Goal: Transaction & Acquisition: Download file/media

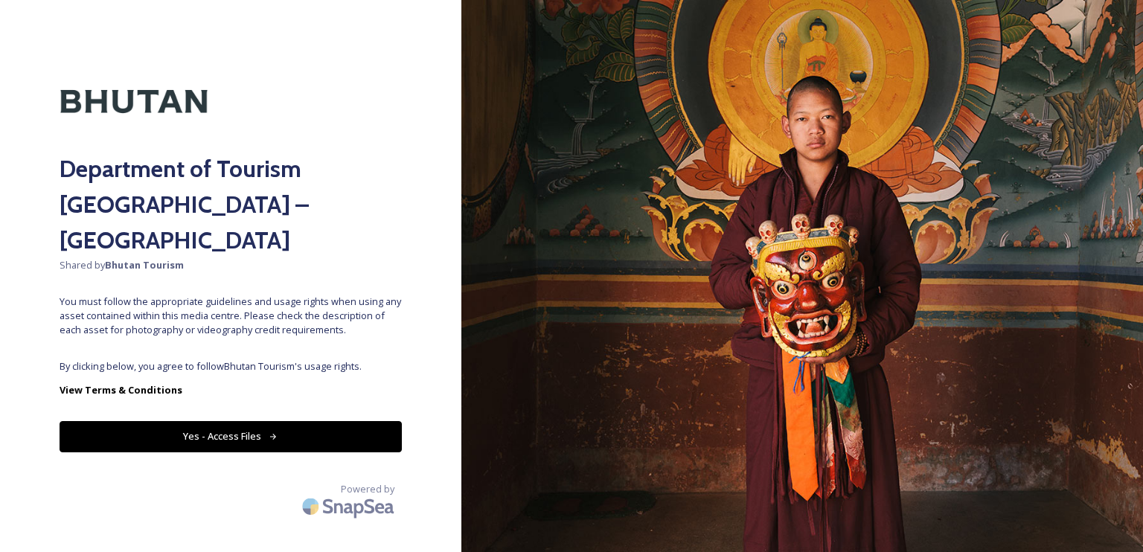
click at [225, 421] on button "Yes - Access Files" at bounding box center [231, 436] width 342 height 31
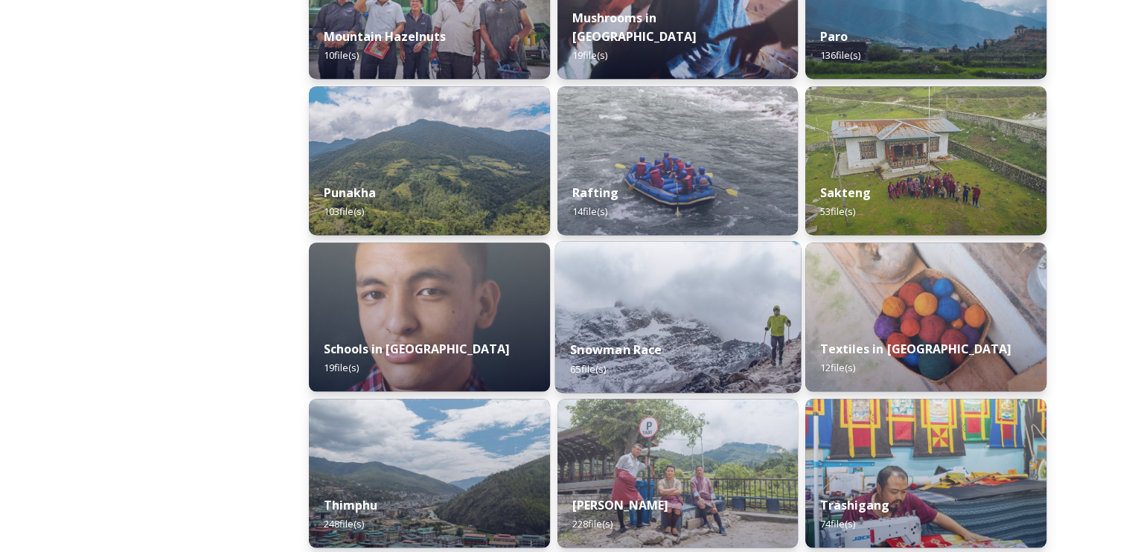
scroll to position [1535, 0]
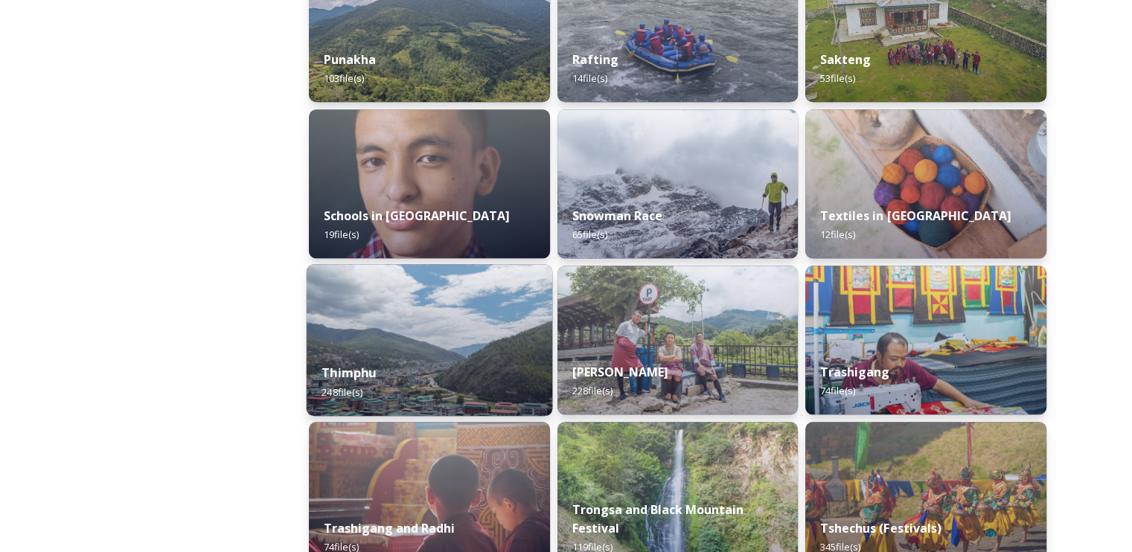
click at [450, 307] on img at bounding box center [430, 340] width 246 height 152
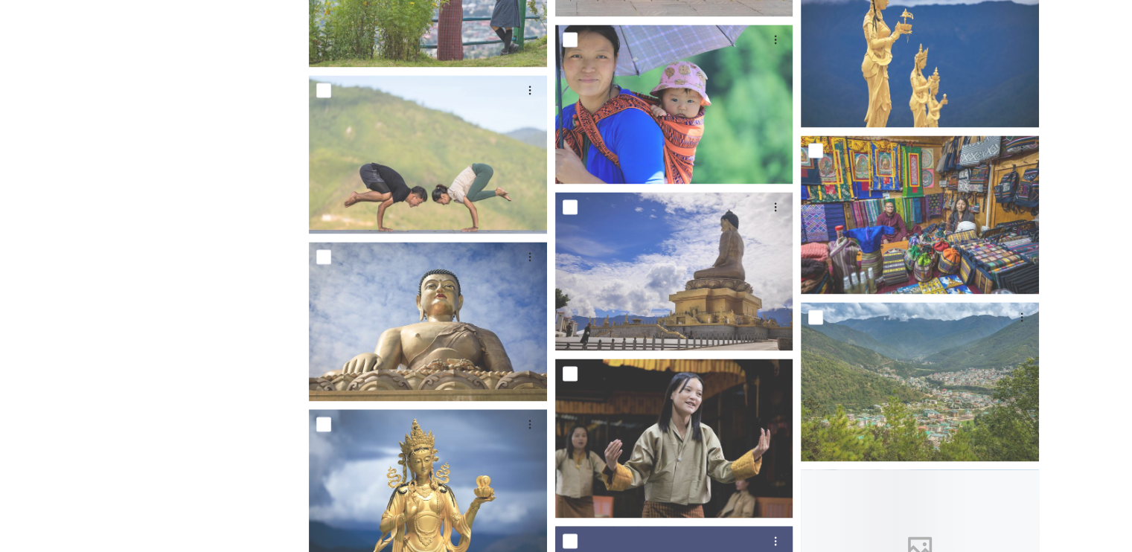
scroll to position [2501, 0]
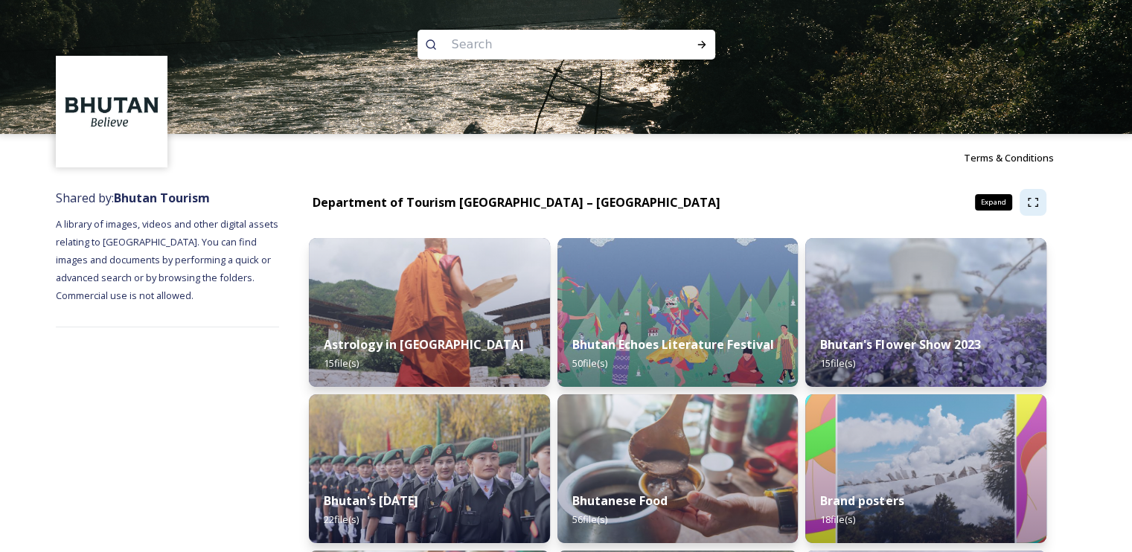
click at [1033, 207] on icon at bounding box center [1033, 202] width 12 height 12
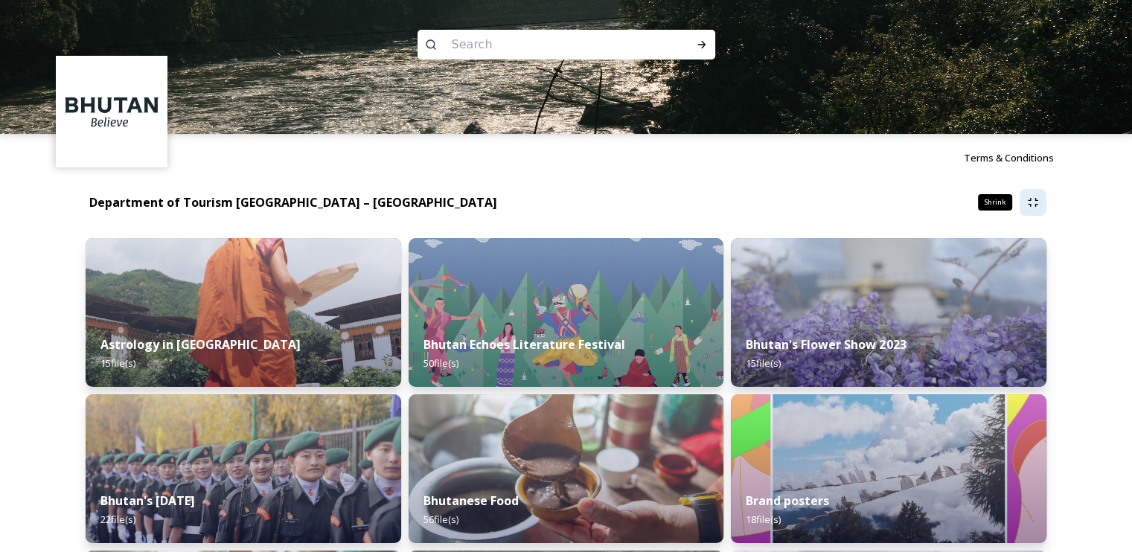
click at [1033, 207] on icon at bounding box center [1033, 202] width 12 height 12
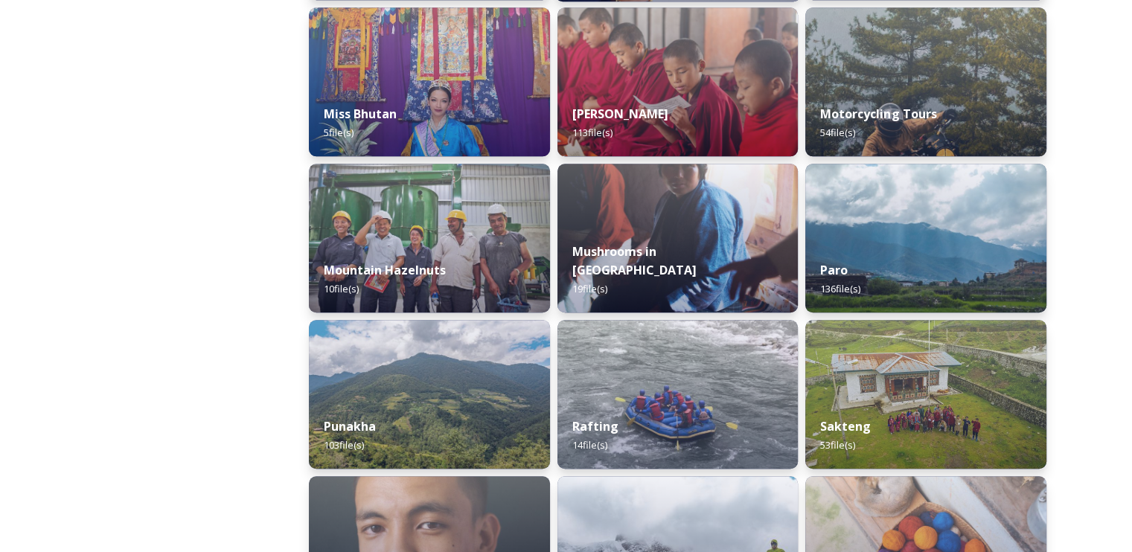
scroll to position [1167, 0]
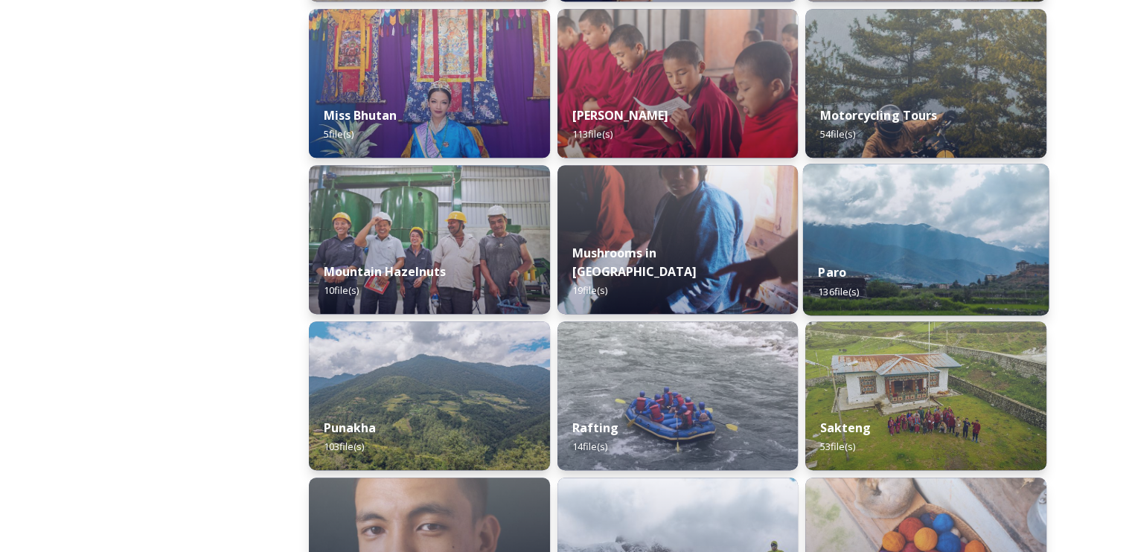
click at [949, 226] on img at bounding box center [926, 240] width 246 height 152
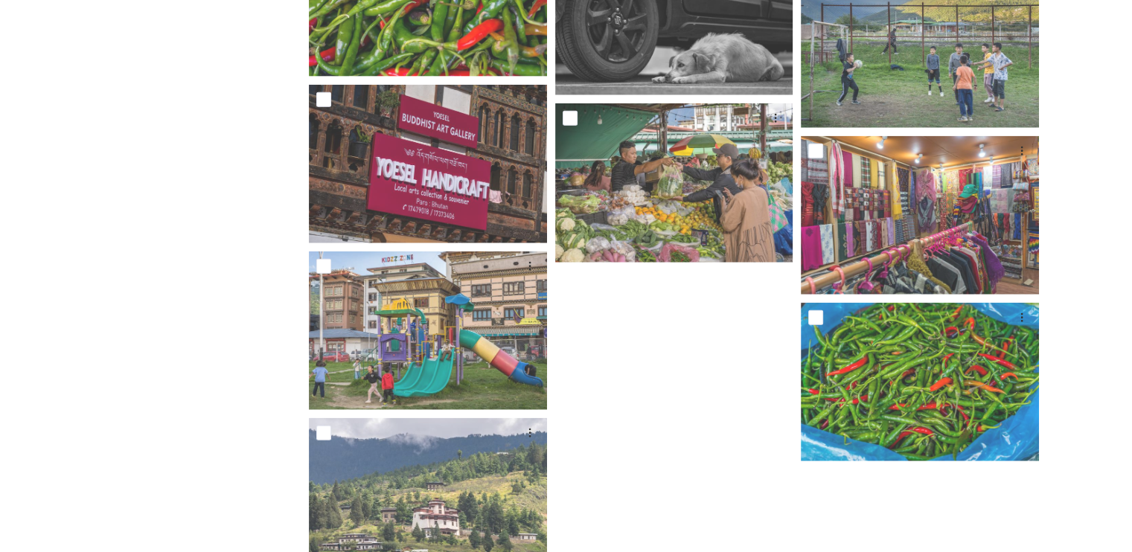
scroll to position [9166, 0]
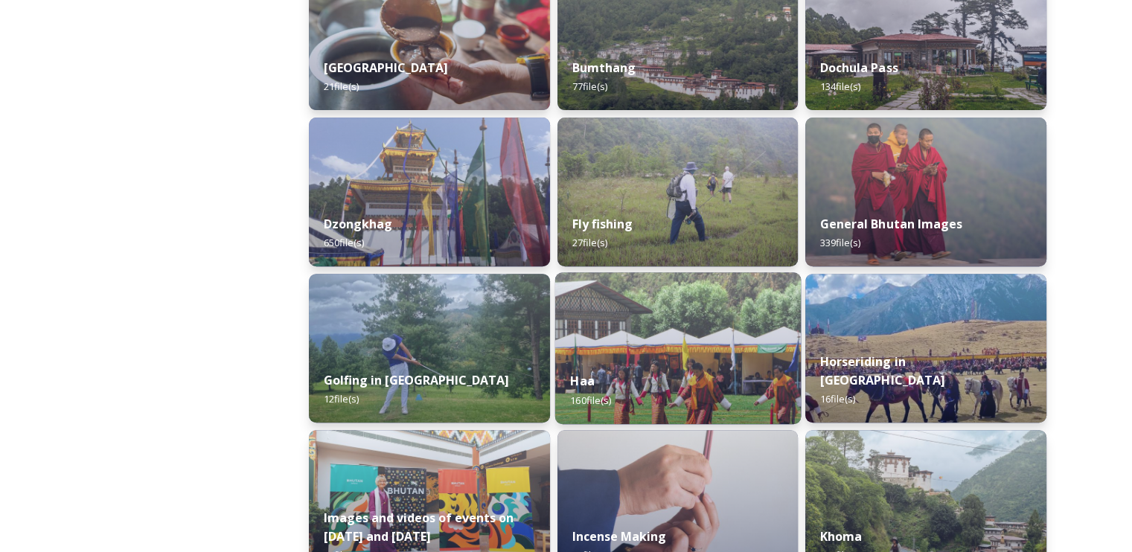
scroll to position [583, 0]
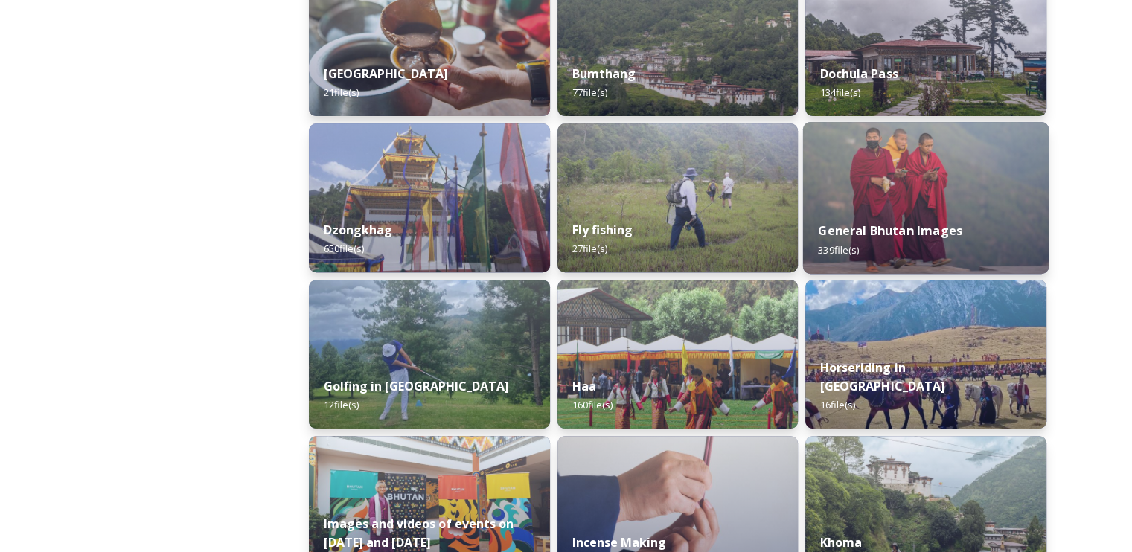
click at [867, 183] on img at bounding box center [926, 198] width 246 height 152
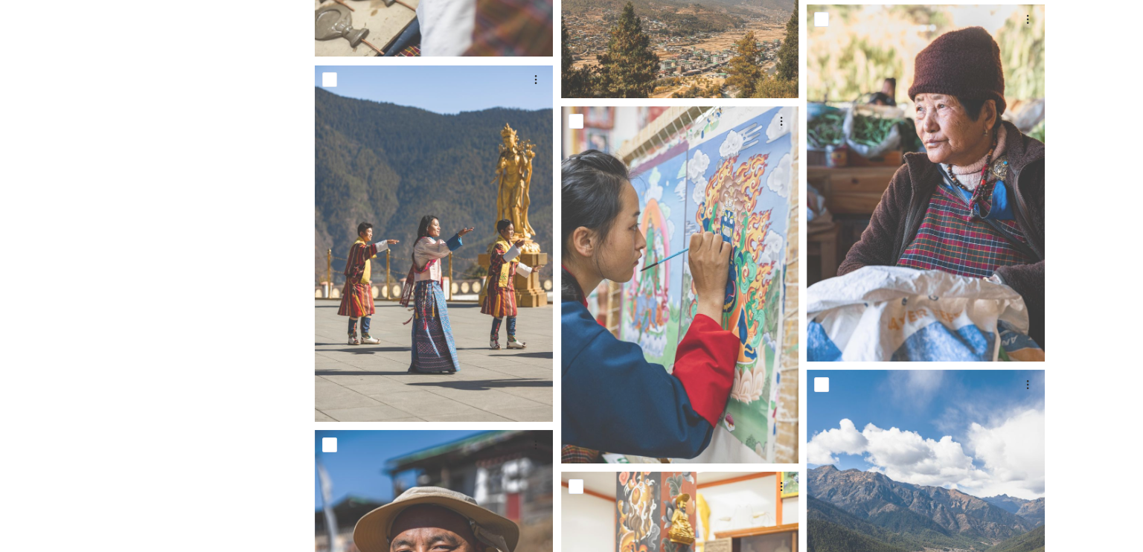
scroll to position [16868, 0]
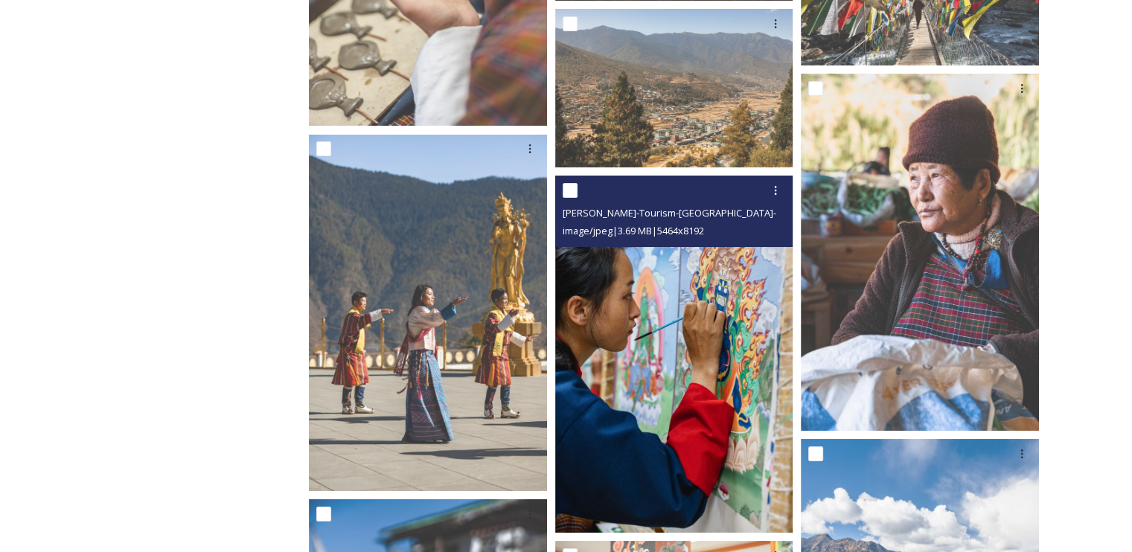
click at [644, 289] on img at bounding box center [674, 354] width 238 height 357
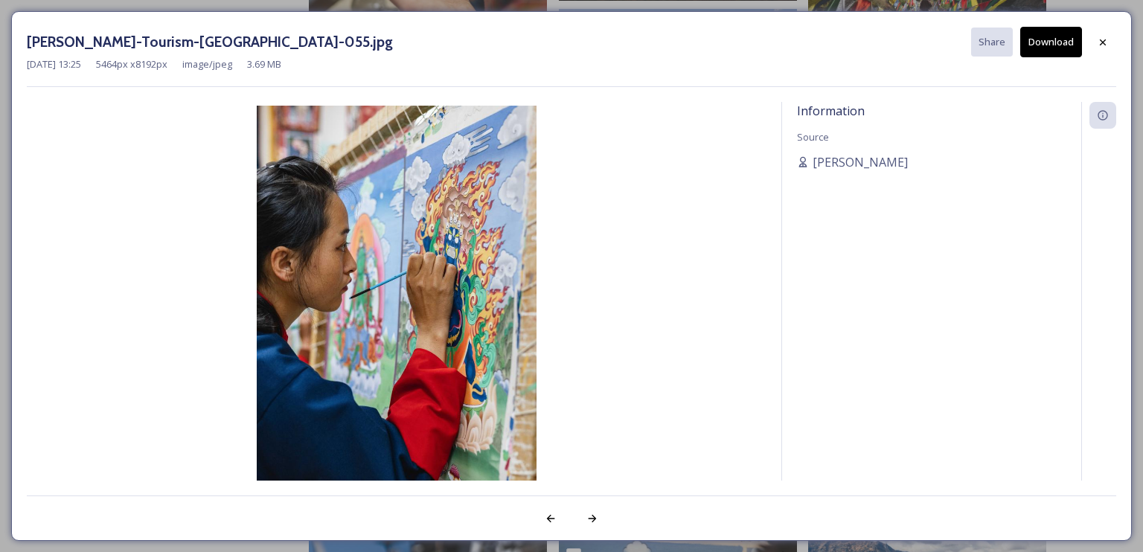
click at [366, 264] on img at bounding box center [397, 315] width 740 height 418
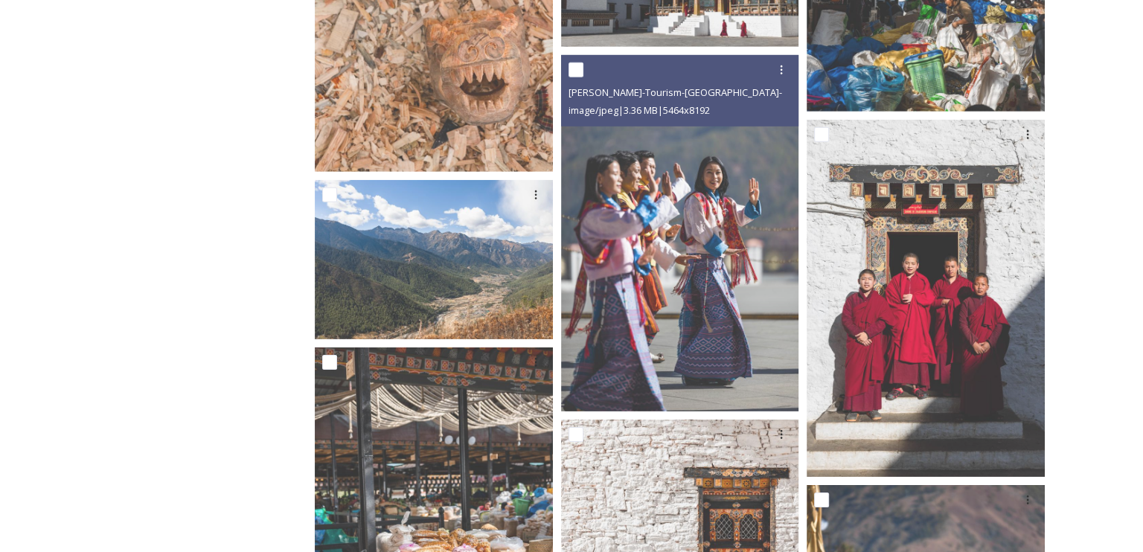
scroll to position [15924, 0]
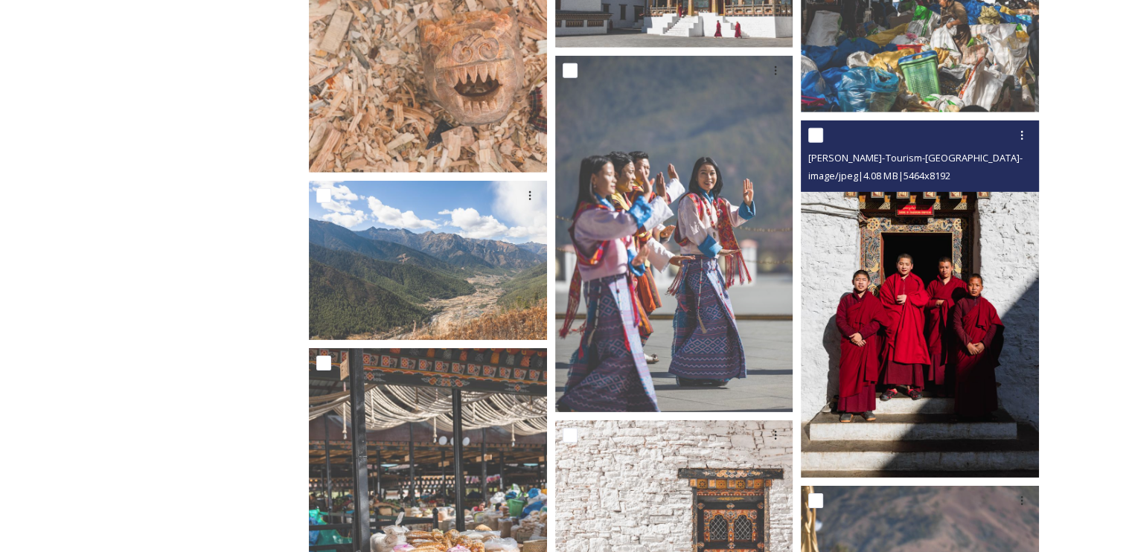
click at [926, 273] on img at bounding box center [920, 299] width 238 height 357
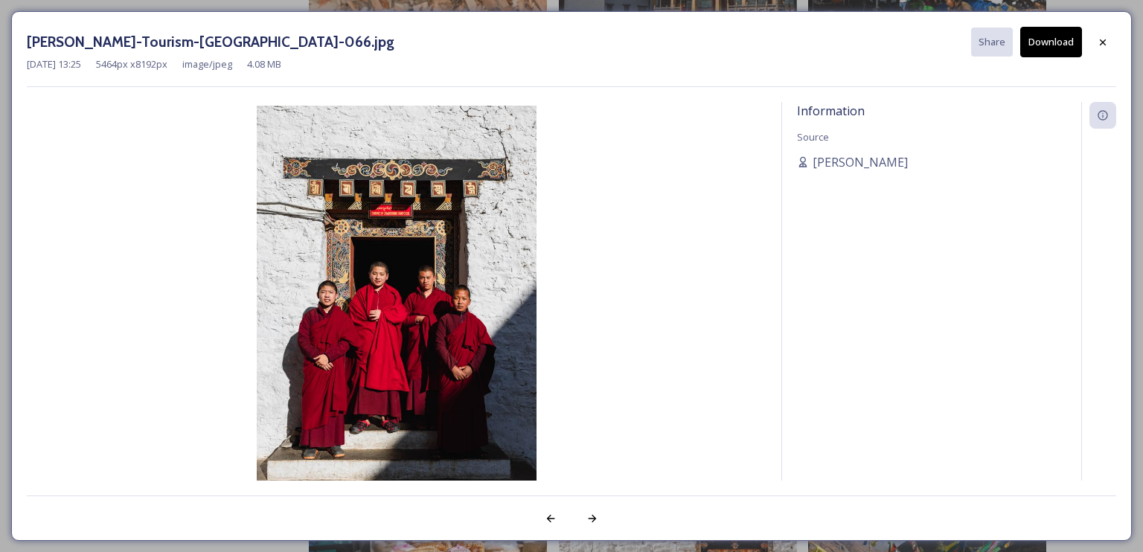
click at [0, 0] on img at bounding box center [0, 0] width 0 height 0
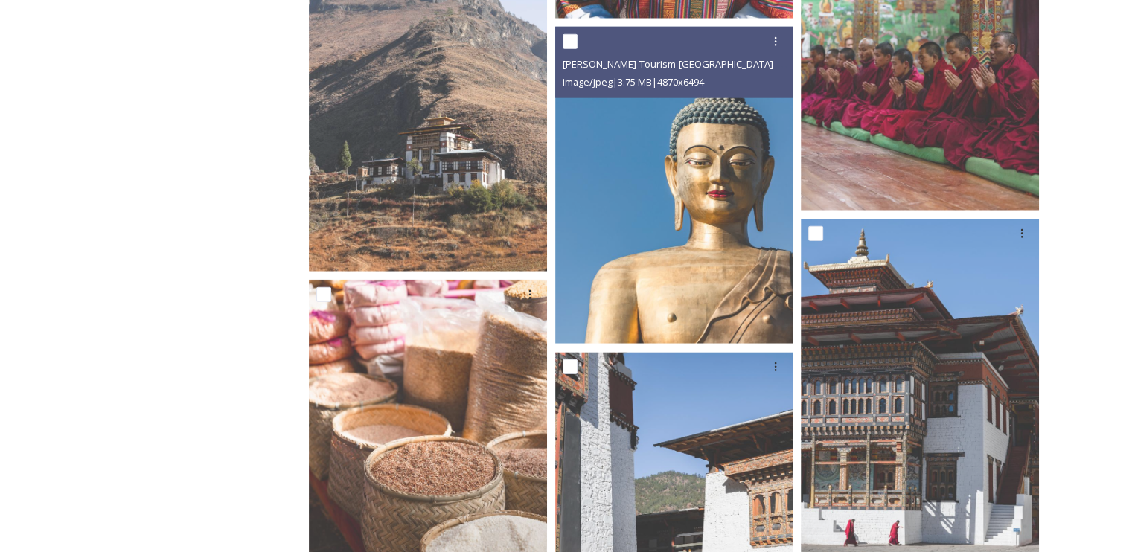
scroll to position [15093, 0]
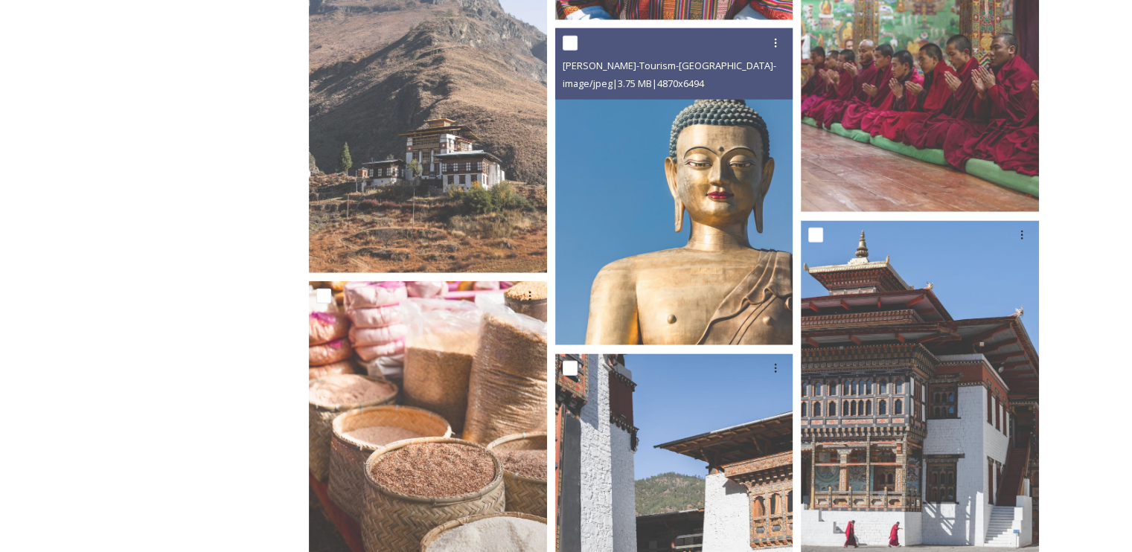
click at [599, 196] on img at bounding box center [674, 187] width 238 height 318
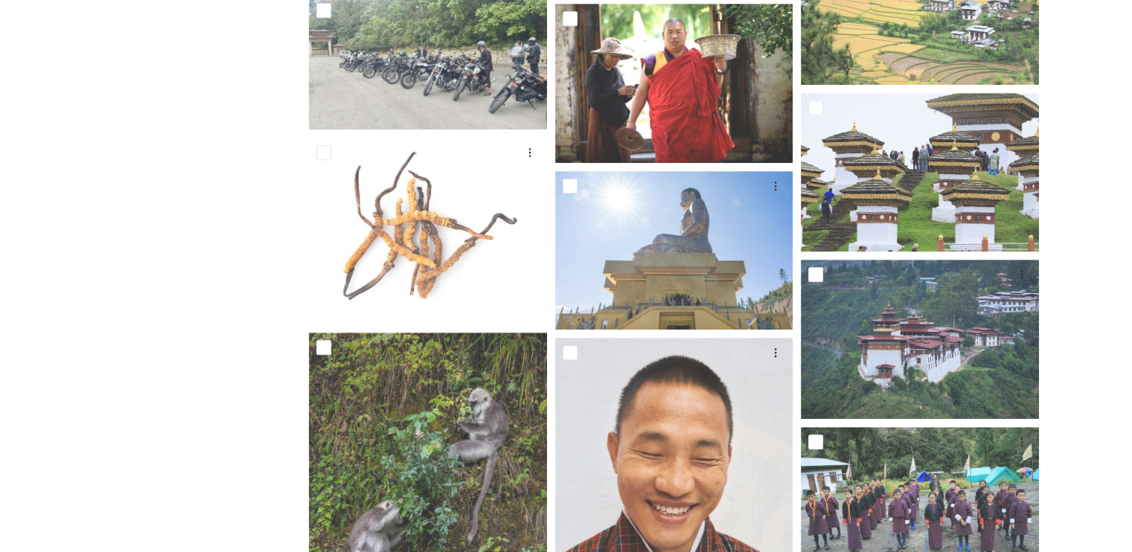
scroll to position [12182, 0]
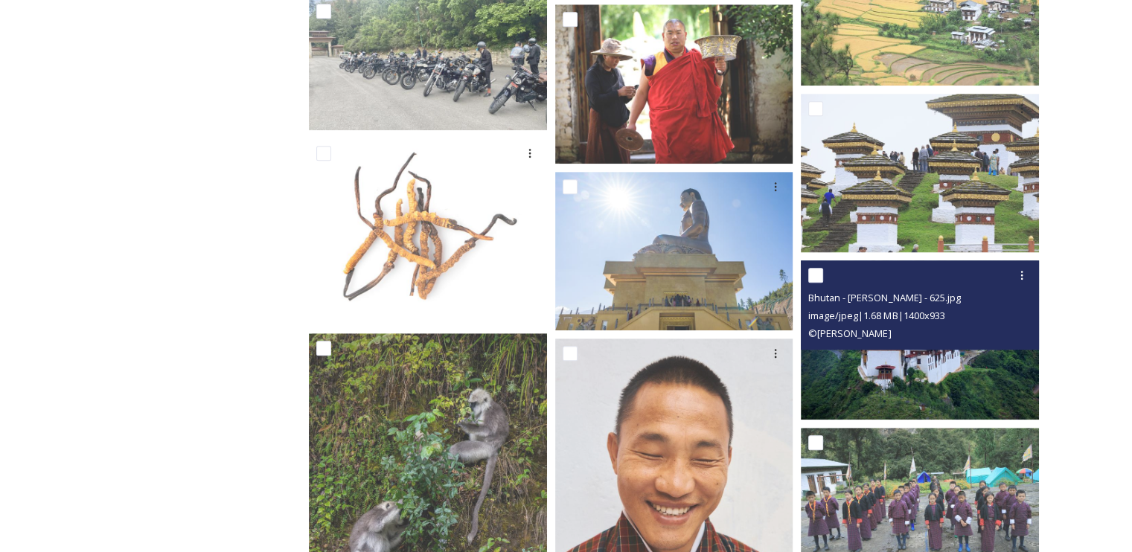
click at [900, 378] on img at bounding box center [920, 339] width 238 height 158
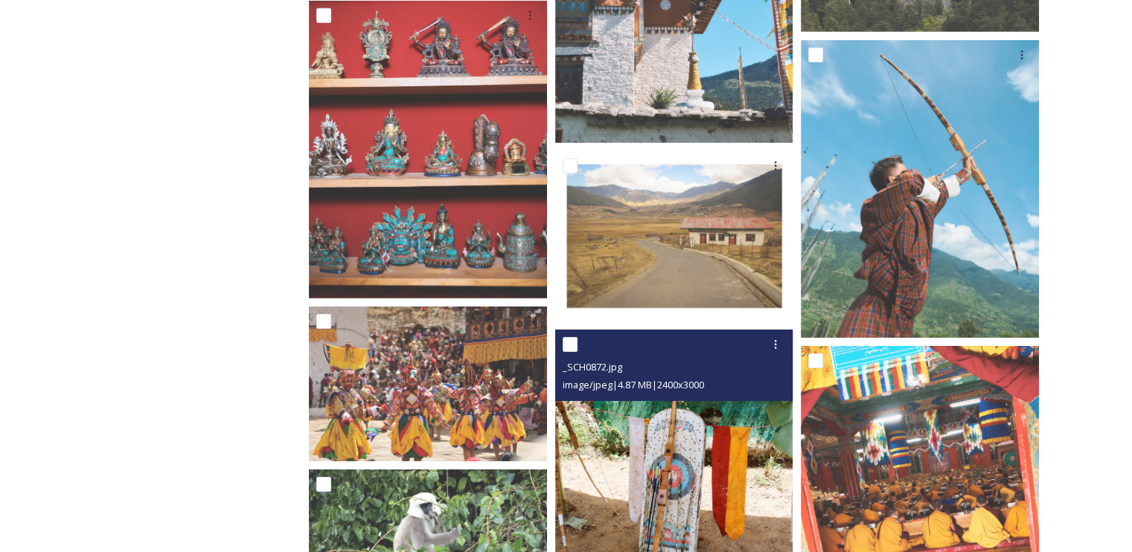
scroll to position [10539, 0]
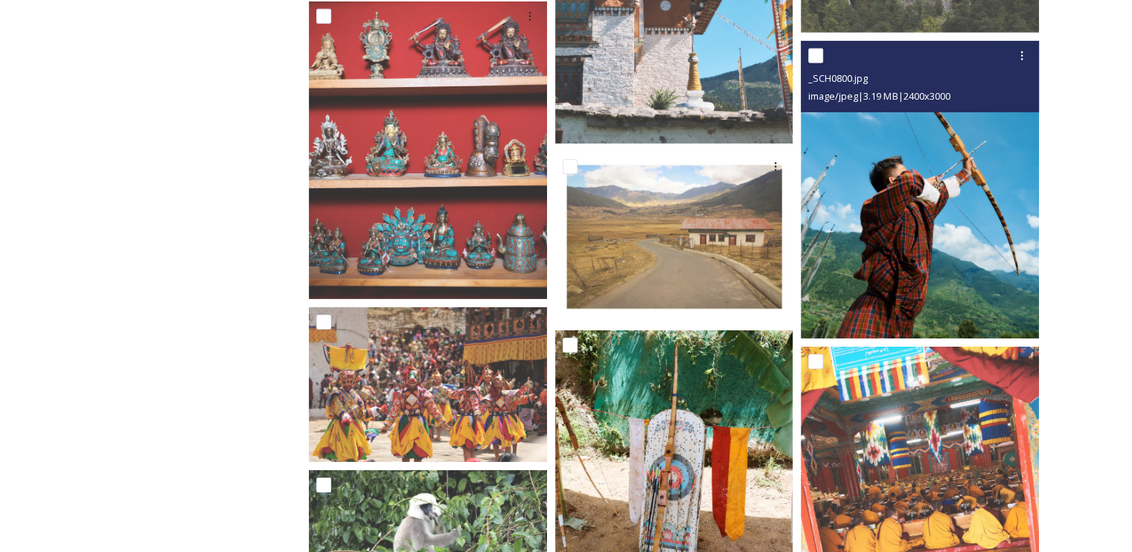
click at [905, 186] on img at bounding box center [920, 190] width 238 height 298
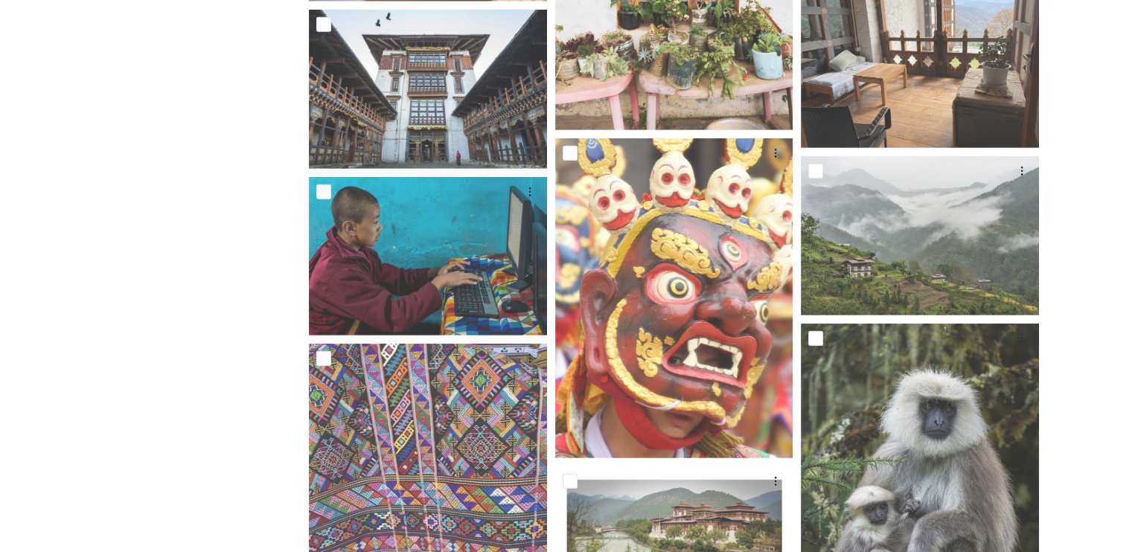
scroll to position [4138, 0]
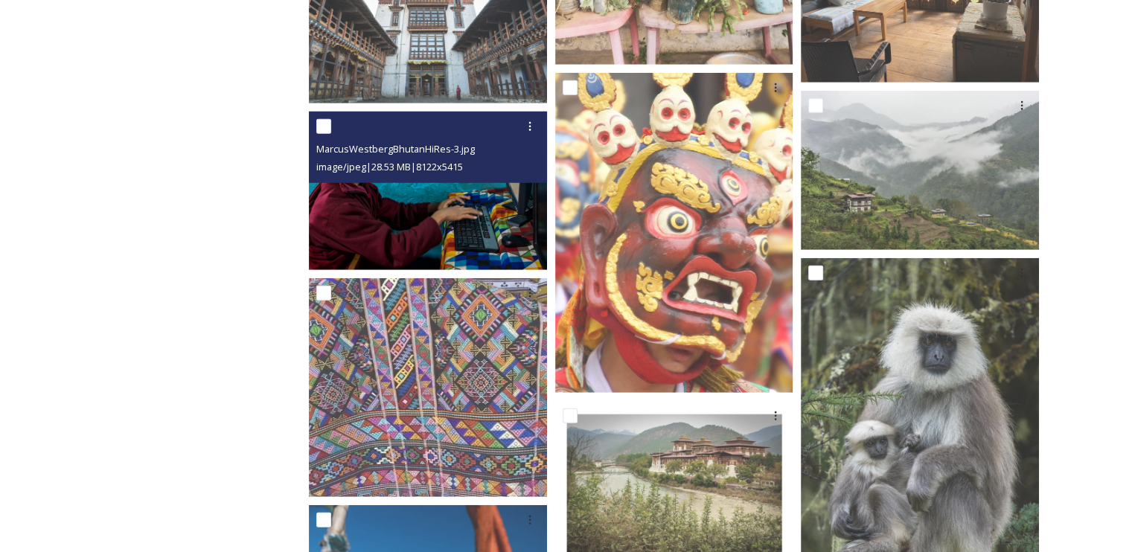
click at [440, 201] on img at bounding box center [428, 191] width 238 height 158
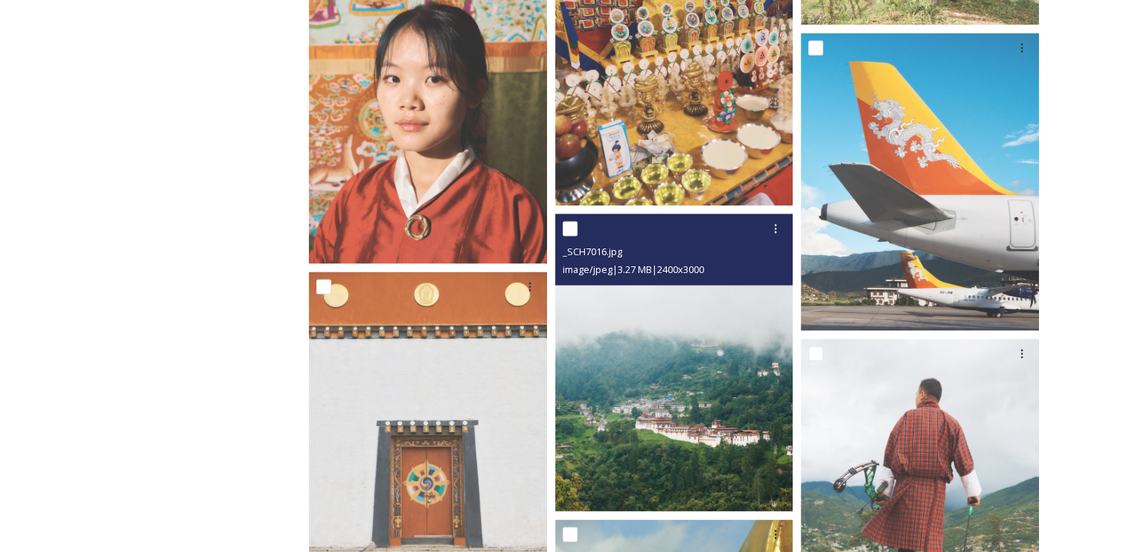
scroll to position [2716, 0]
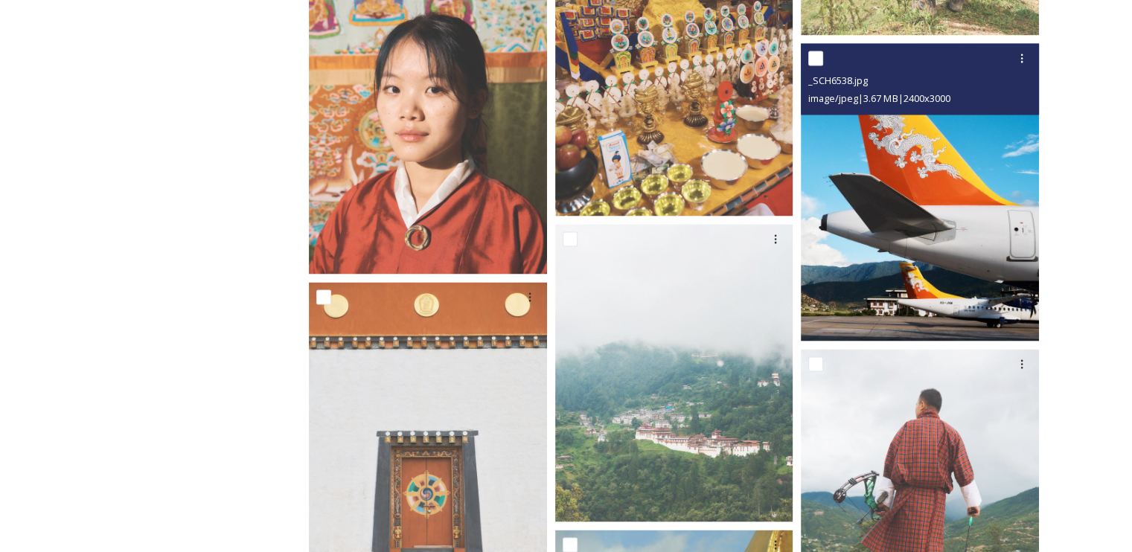
click at [873, 174] on img at bounding box center [920, 192] width 238 height 298
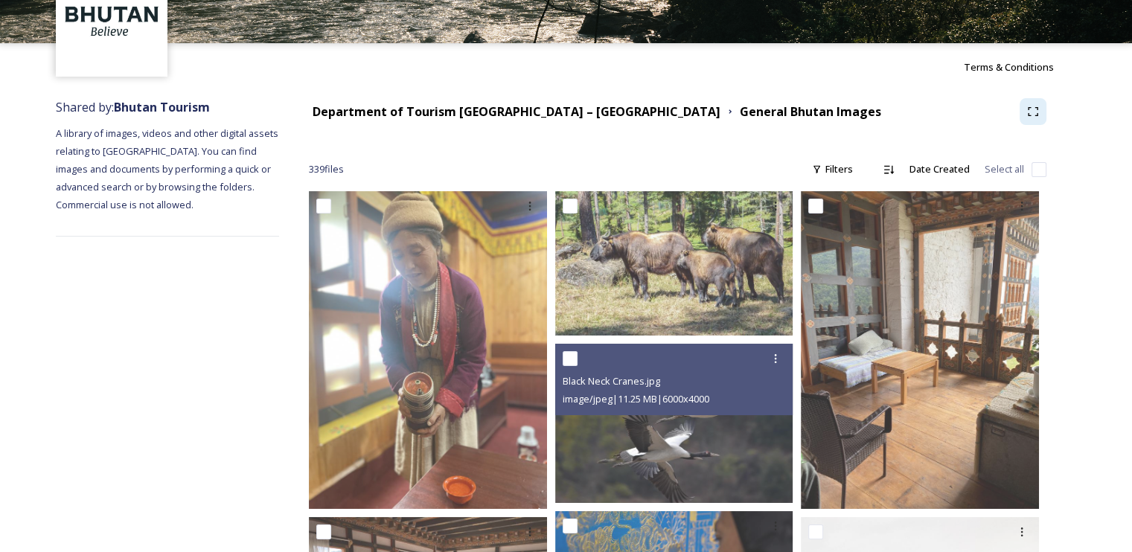
scroll to position [82, 0]
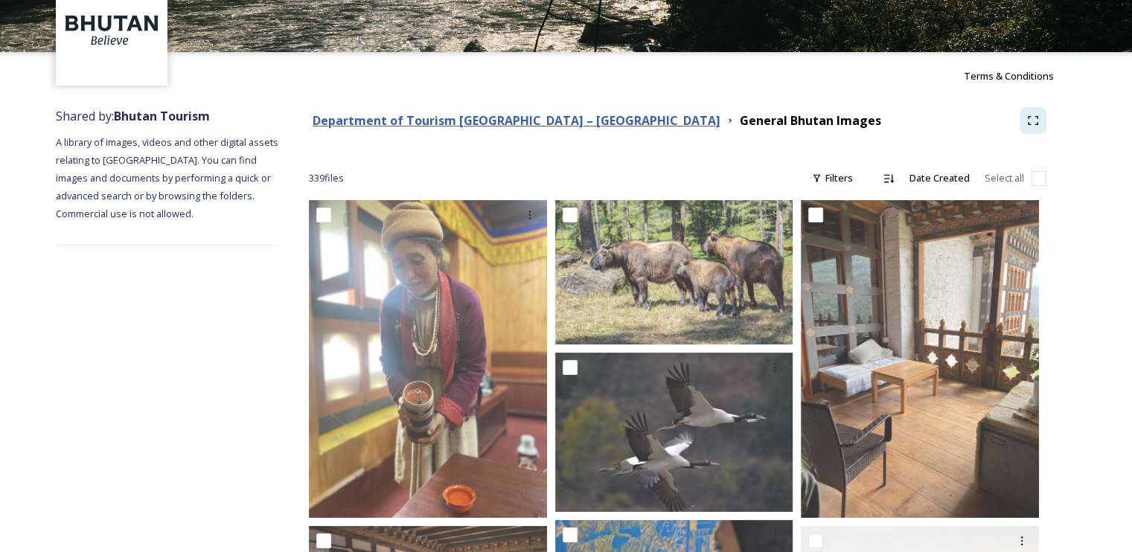
click at [545, 116] on strong "Department of Tourism [GEOGRAPHIC_DATA] – [GEOGRAPHIC_DATA]" at bounding box center [516, 120] width 408 height 16
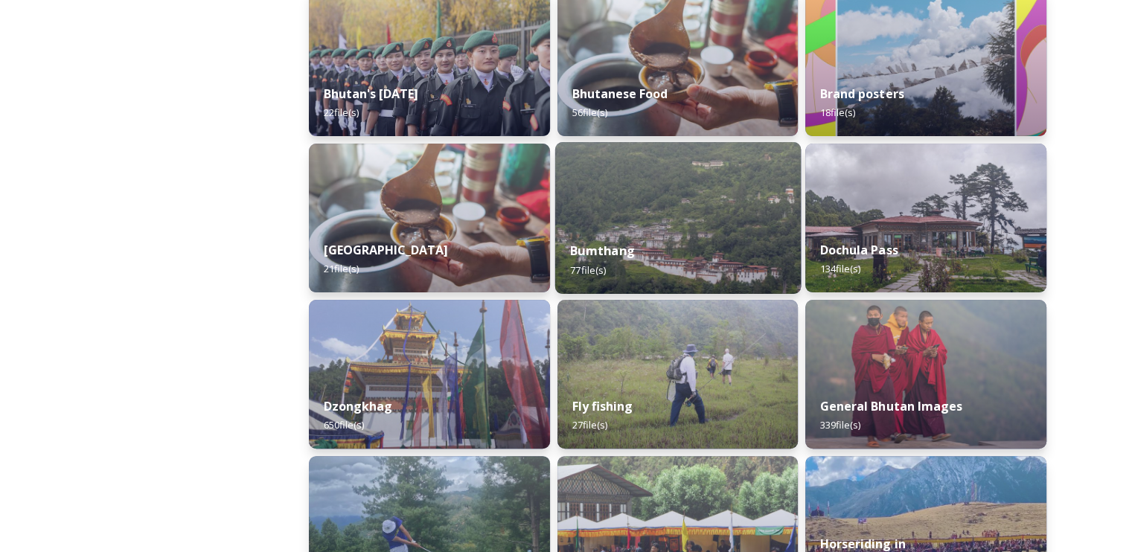
scroll to position [406, 0]
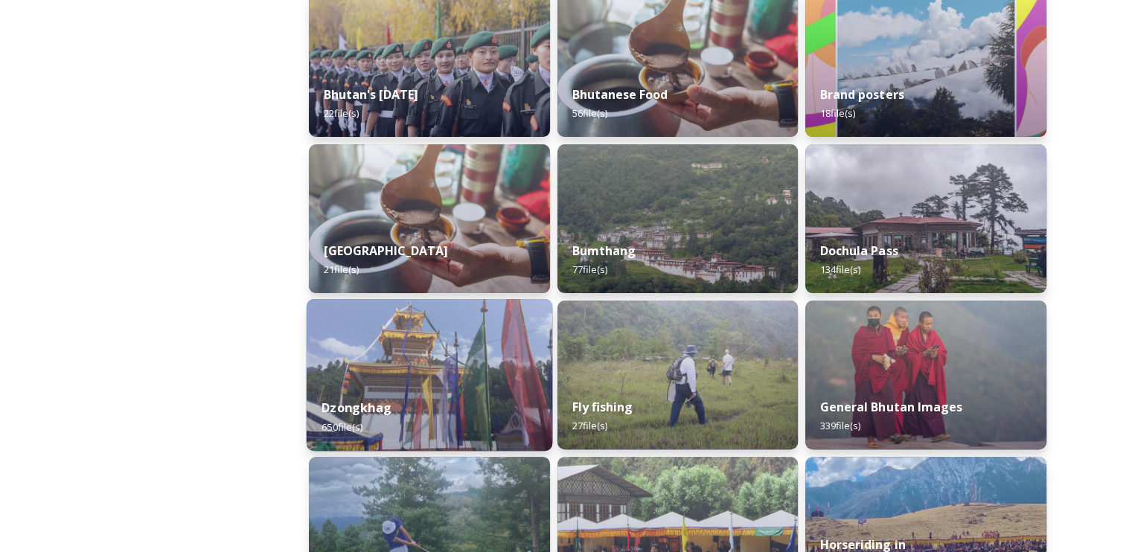
click at [450, 379] on img at bounding box center [430, 375] width 246 height 152
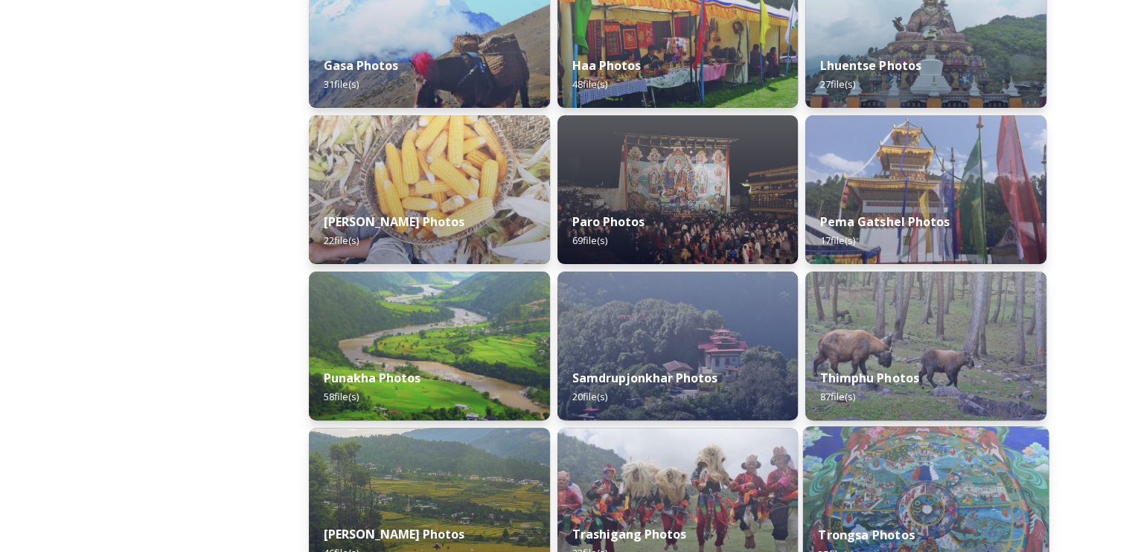
scroll to position [422, 0]
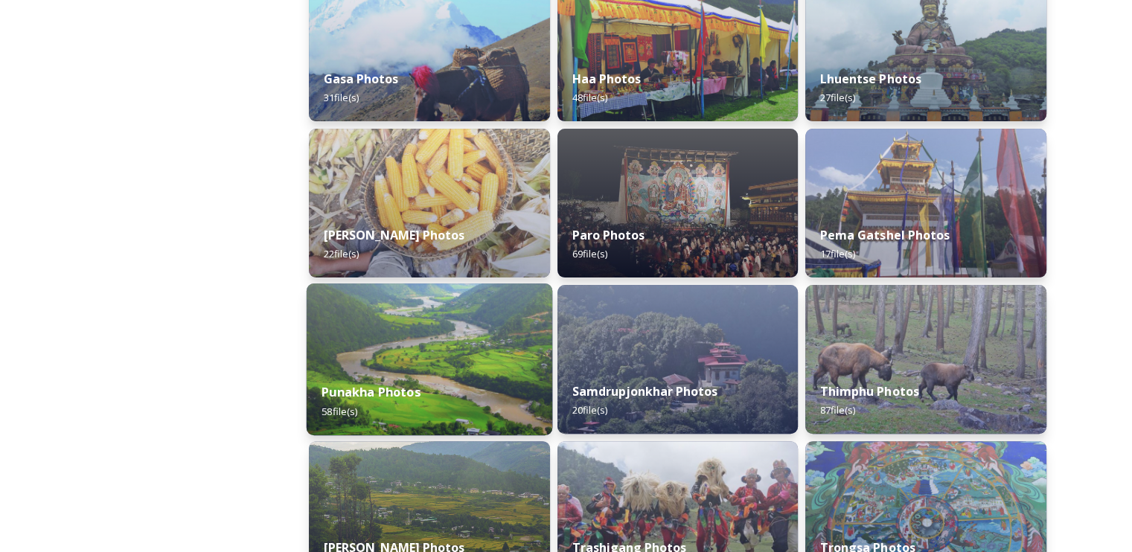
click at [395, 346] on img at bounding box center [430, 359] width 246 height 152
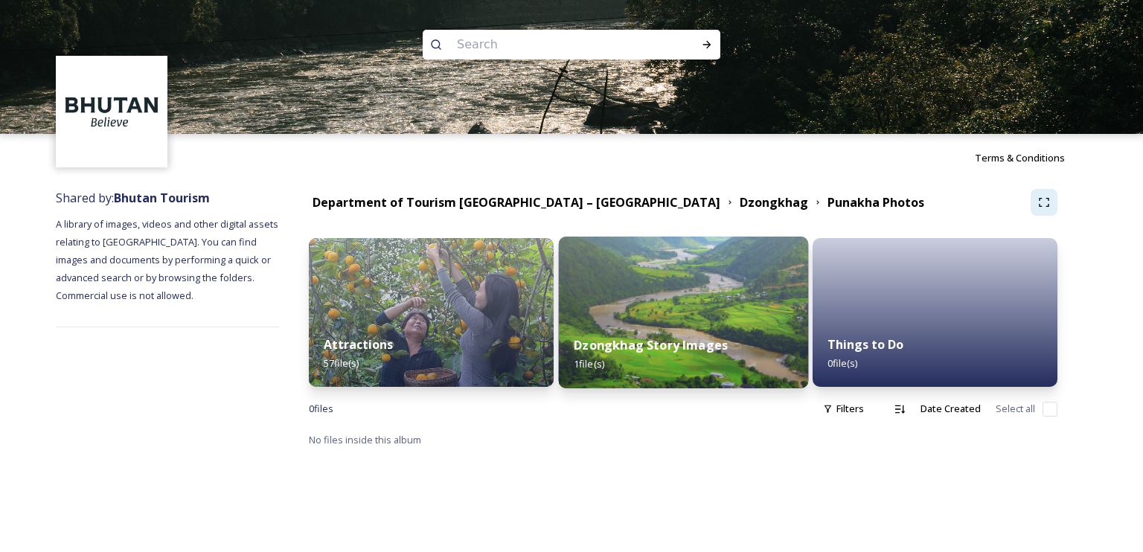
click at [711, 293] on img at bounding box center [682, 313] width 249 height 152
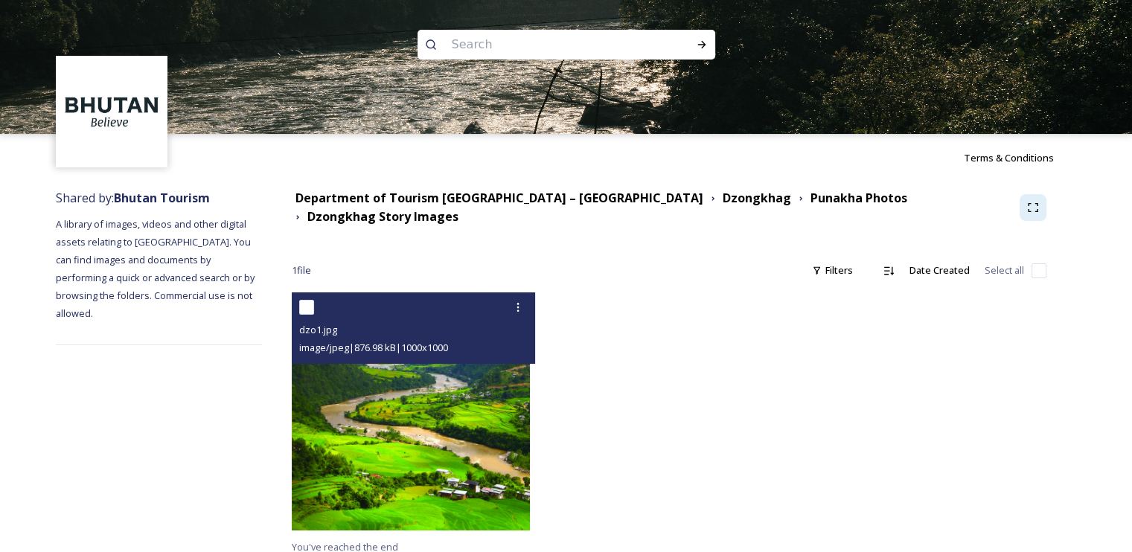
click at [446, 371] on img at bounding box center [411, 411] width 238 height 238
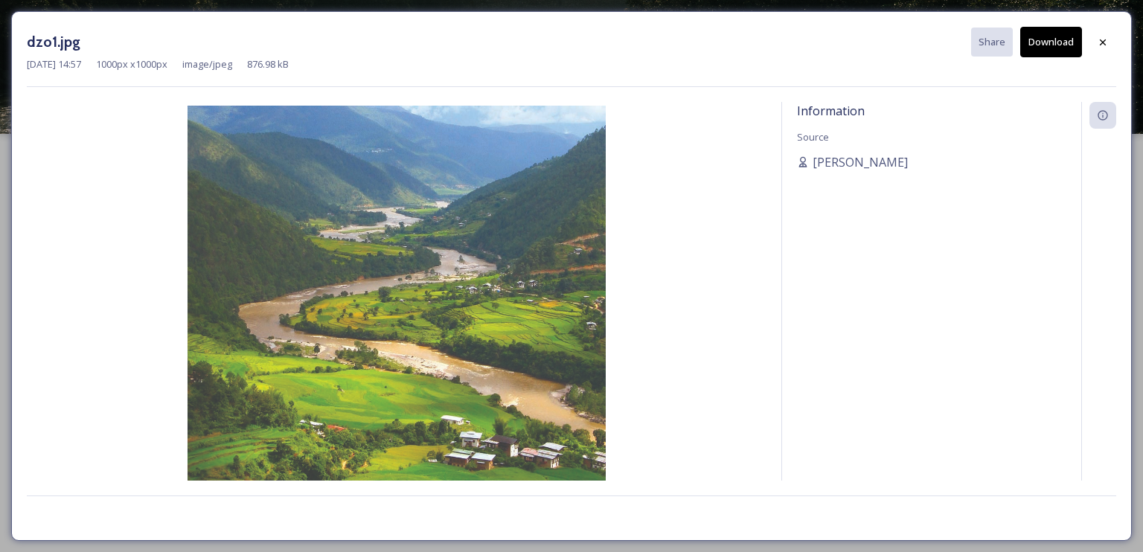
click at [414, 270] on img at bounding box center [397, 315] width 740 height 418
click at [1049, 32] on button "Download" at bounding box center [1051, 42] width 62 height 31
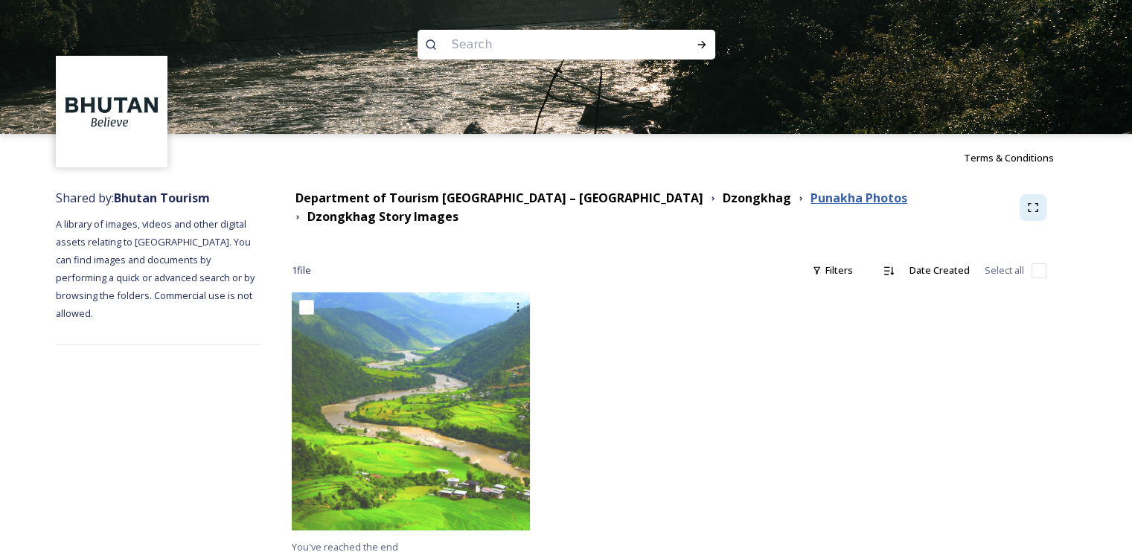
click at [810, 196] on strong "Punakha Photos" at bounding box center [858, 198] width 97 height 16
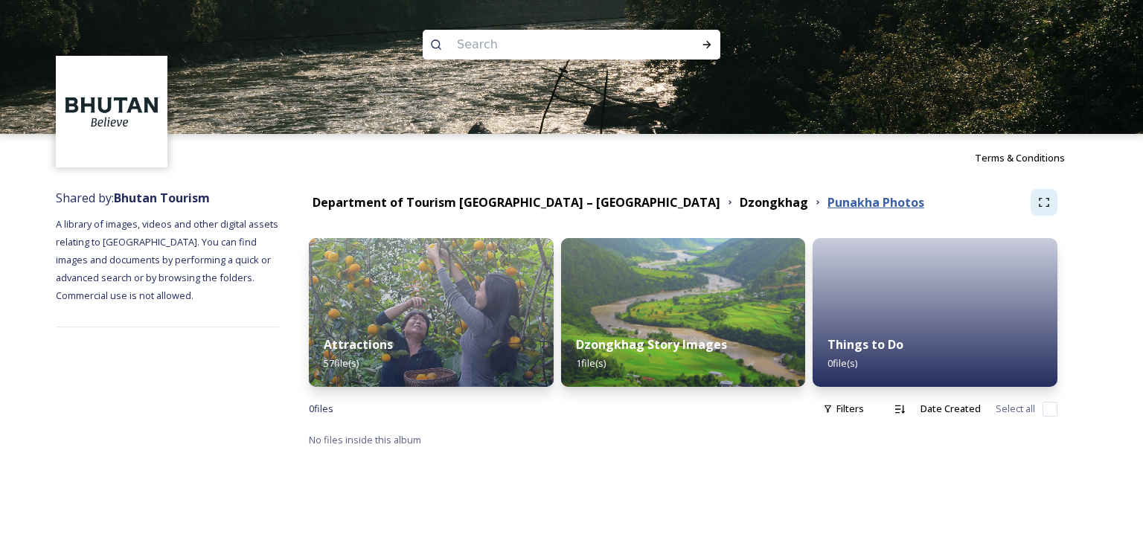
click at [827, 205] on strong "Punakha Photos" at bounding box center [875, 202] width 97 height 16
